Goal: Answer question/provide support

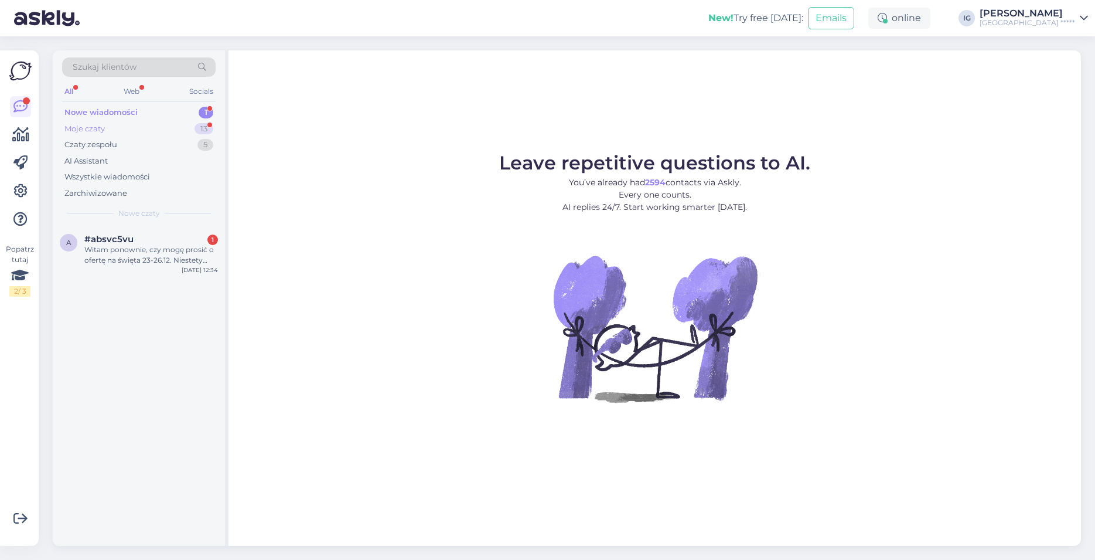
click at [100, 127] on div "Moje czaty" at bounding box center [84, 129] width 40 height 12
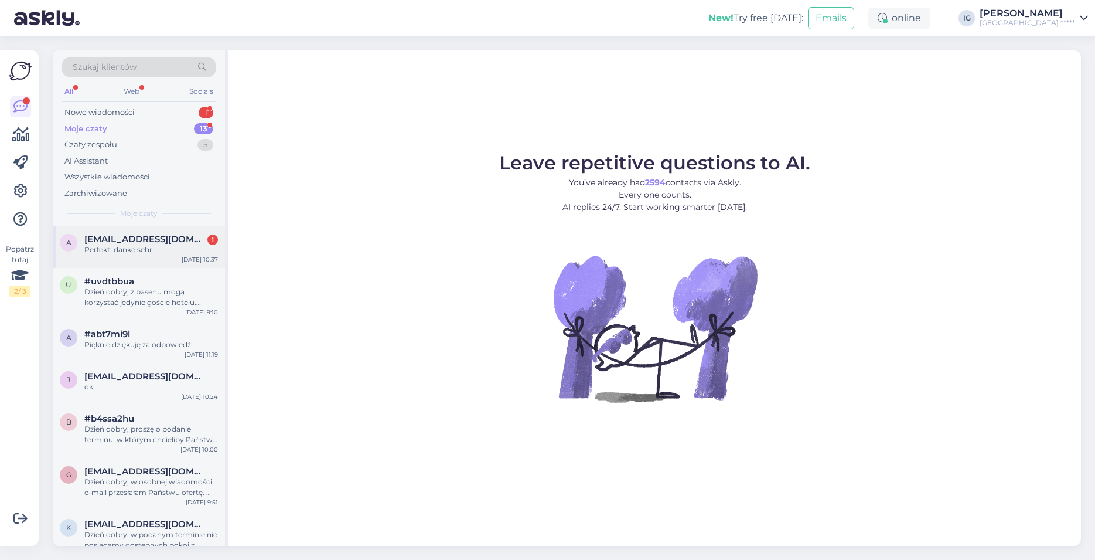
click at [149, 237] on span "[EMAIL_ADDRESS][DOMAIN_NAME]" at bounding box center [145, 239] width 122 height 11
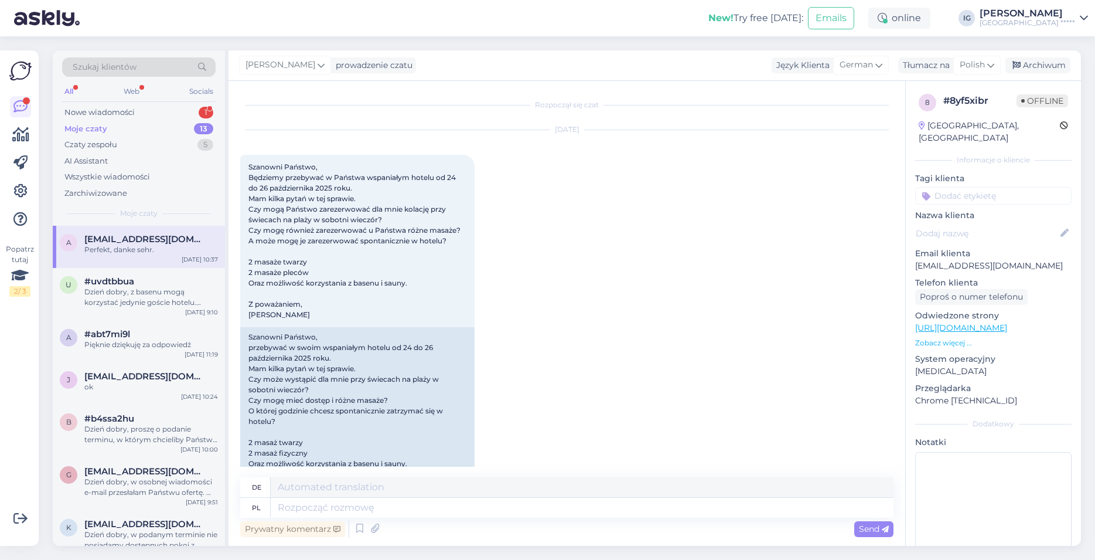
scroll to position [2115, 0]
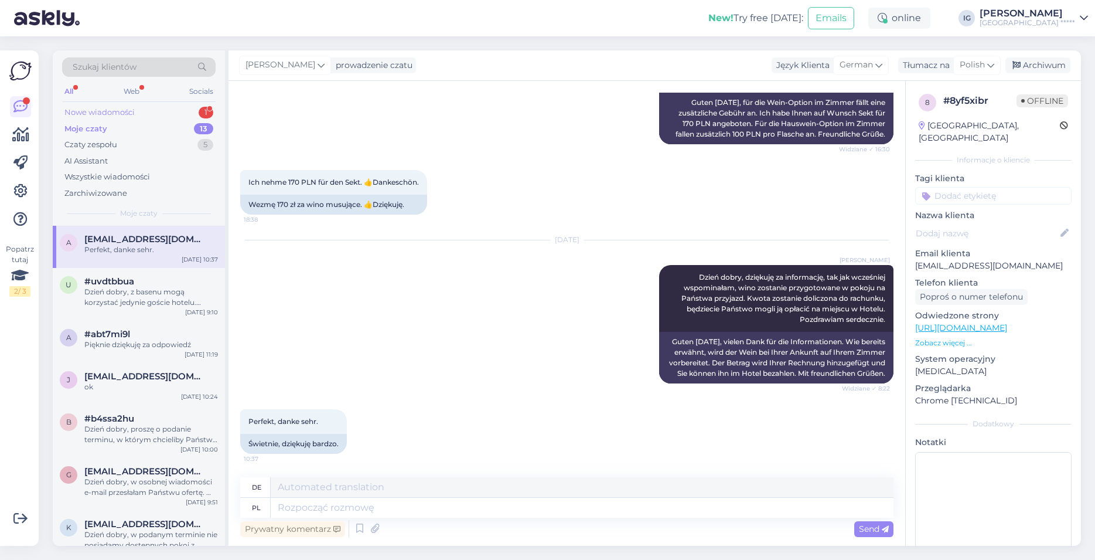
click at [103, 111] on div "Nowe wiadomości" at bounding box center [99, 113] width 70 height 12
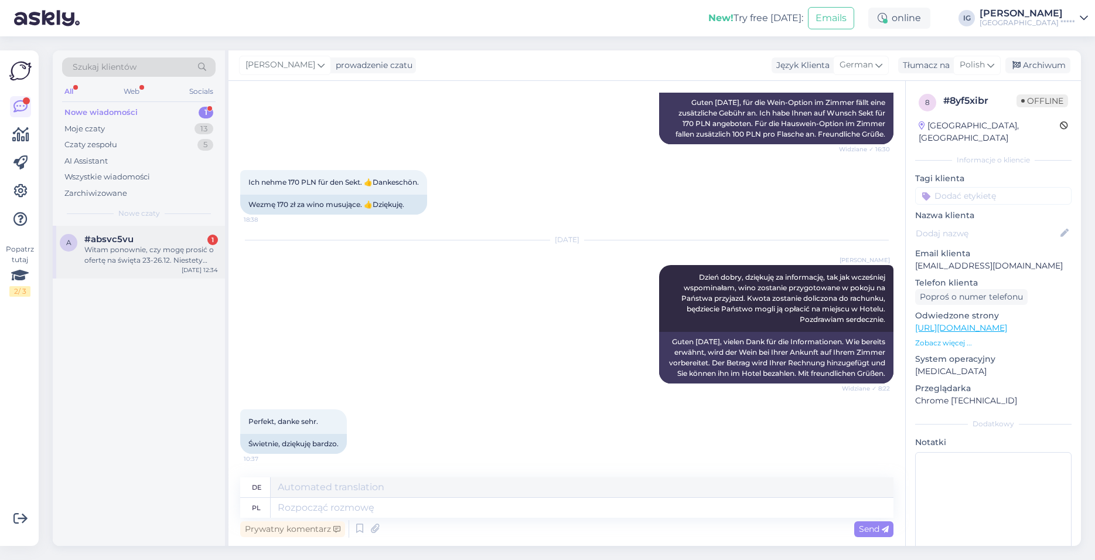
click at [119, 251] on div "Witam ponownie, czy mogę prosić o ofertę na święta 23-26.12. Niestety brak odpo…" at bounding box center [151, 254] width 134 height 21
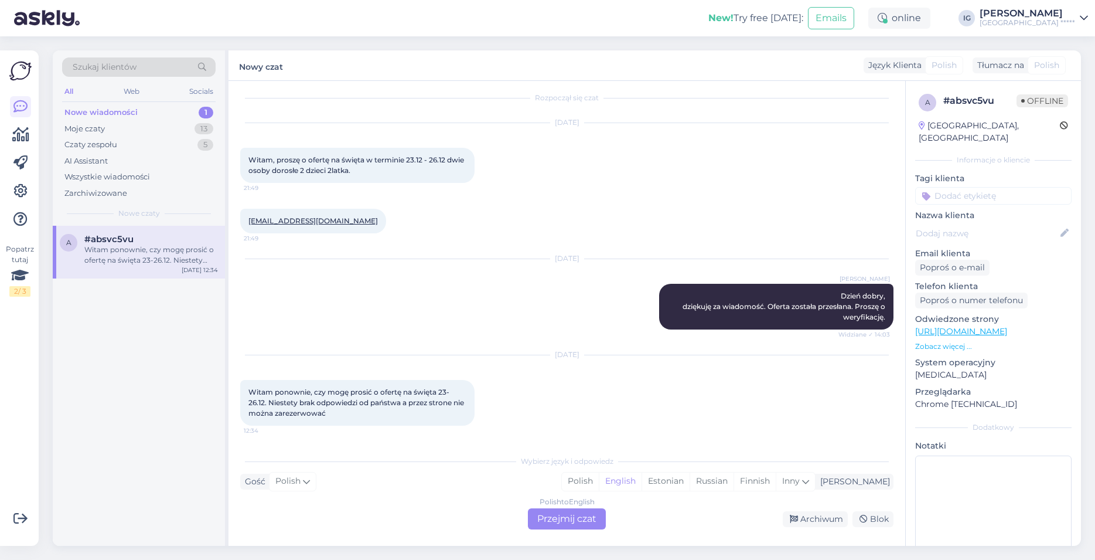
scroll to position [0, 0]
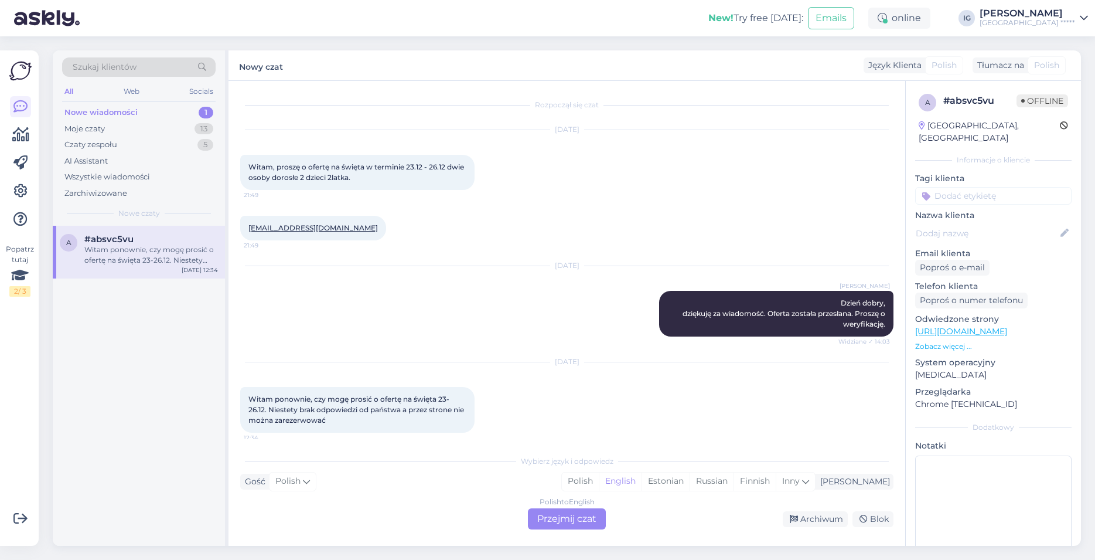
click at [576, 520] on div "Polish to English Przejmij czat" at bounding box center [567, 518] width 78 height 21
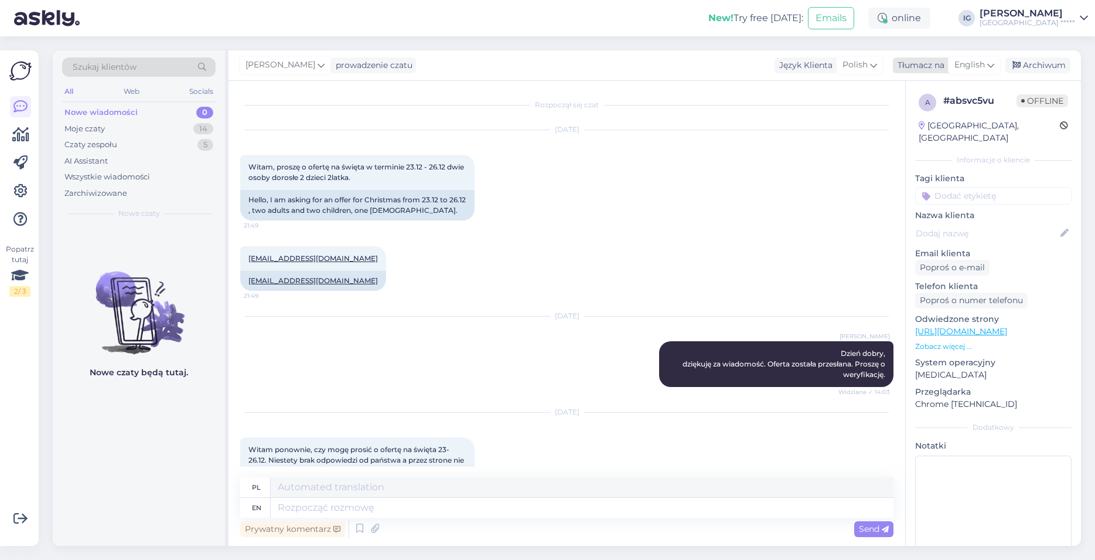
click at [978, 63] on span "English" at bounding box center [969, 65] width 30 height 13
type input "po"
click at [942, 115] on link "Polish" at bounding box center [946, 117] width 129 height 19
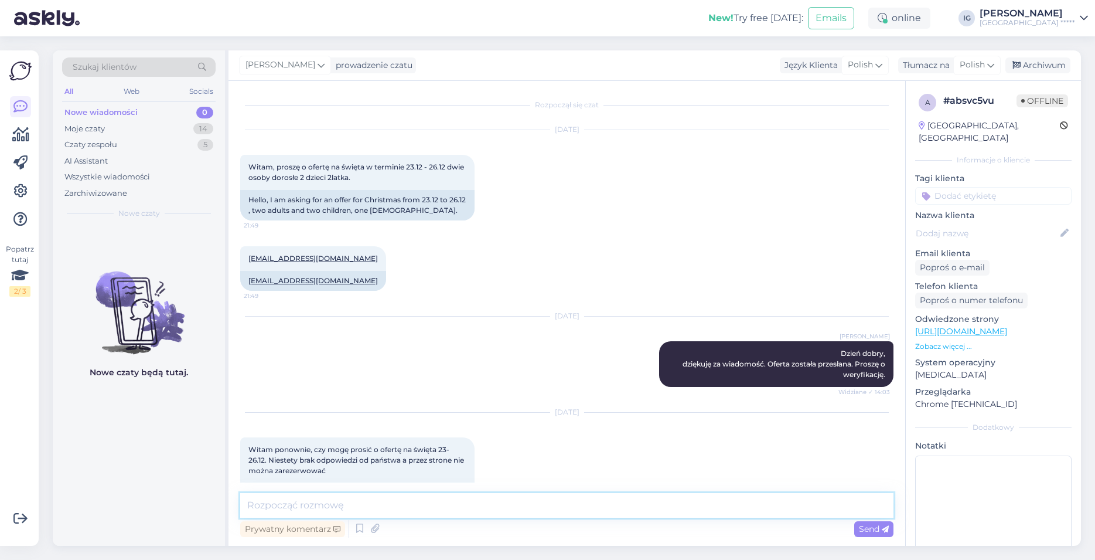
paste textarea "Dzień dobry, w osobnej wiadomości e-mail, bezpośrednio ze strony [GEOGRAPHIC_DA…"
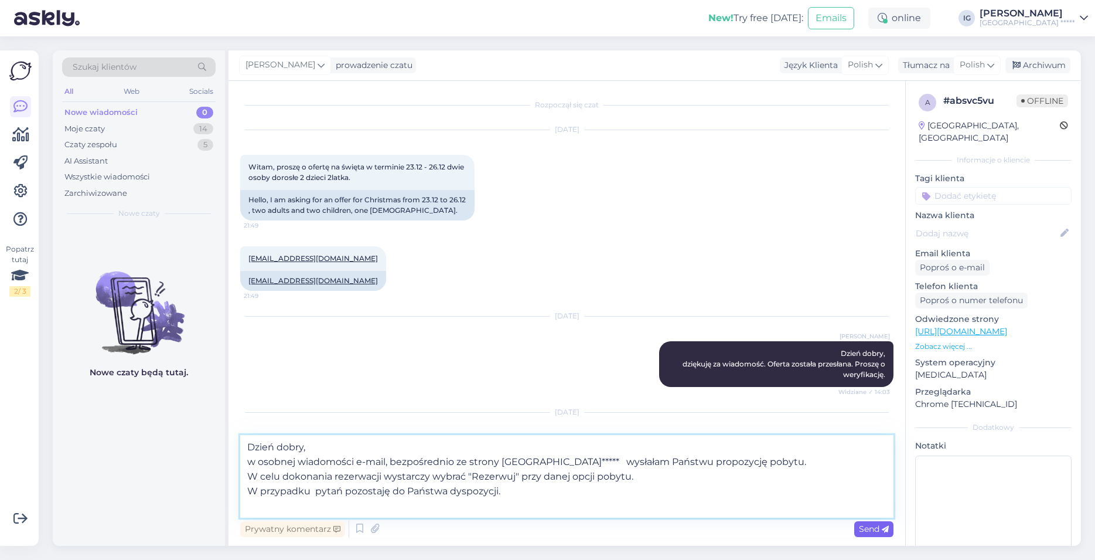
type textarea "Dzień dobry, w osobnej wiadomości e-mail, bezpośrednio ze strony [GEOGRAPHIC_DA…"
click at [868, 527] on span "Send" at bounding box center [874, 528] width 30 height 11
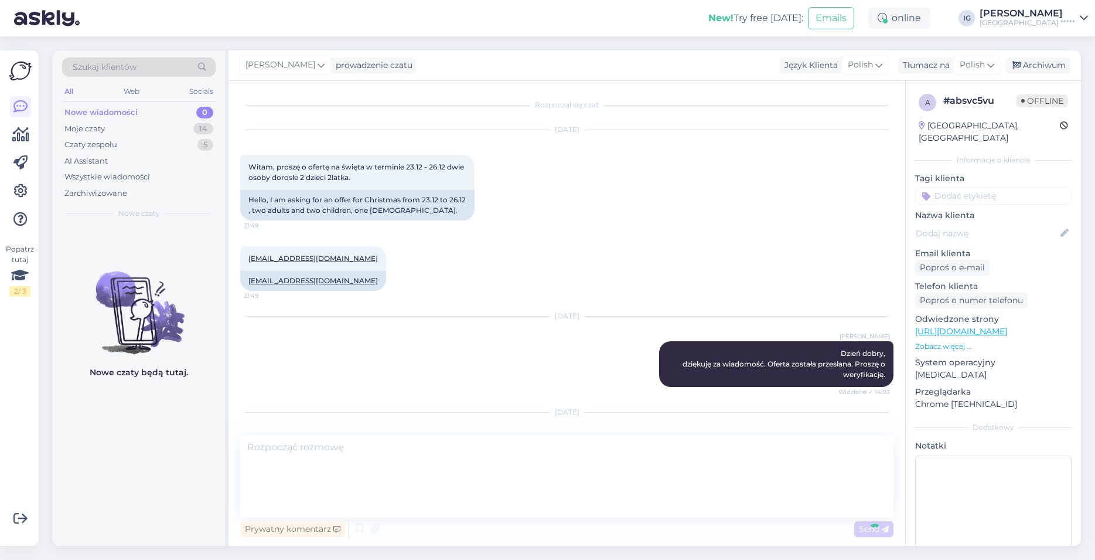
scroll to position [168, 0]
